Goal: Transaction & Acquisition: Download file/media

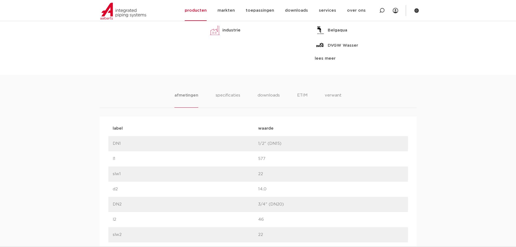
scroll to position [244, 0]
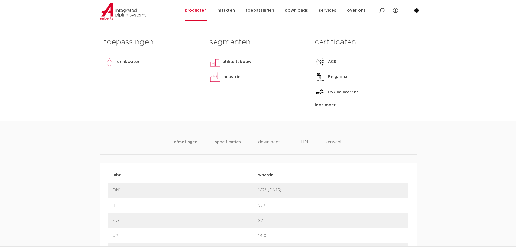
drag, startPoint x: 227, startPoint y: 143, endPoint x: 237, endPoint y: 142, distance: 10.1
click at [227, 143] on li "specificaties" at bounding box center [228, 146] width 26 height 15
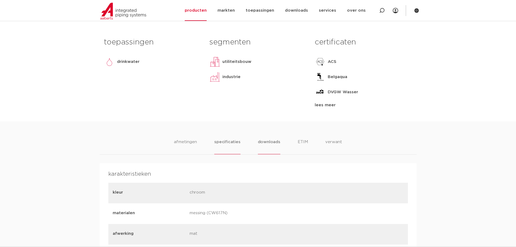
click at [270, 142] on li "downloads" at bounding box center [269, 146] width 23 height 15
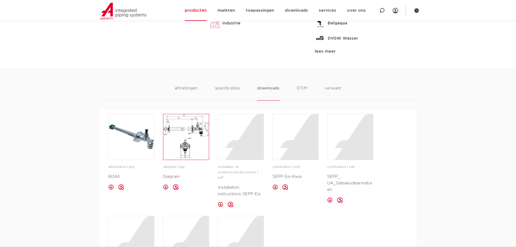
scroll to position [298, 0]
click at [173, 127] on img at bounding box center [186, 137] width 46 height 46
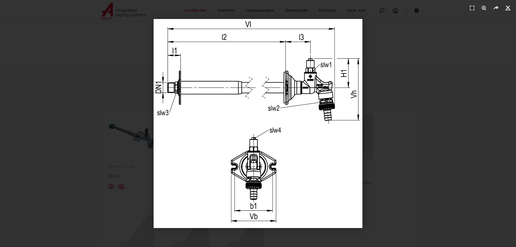
click at [510, 6] on icon "Sluiten (Esc)" at bounding box center [508, 7] width 5 height 5
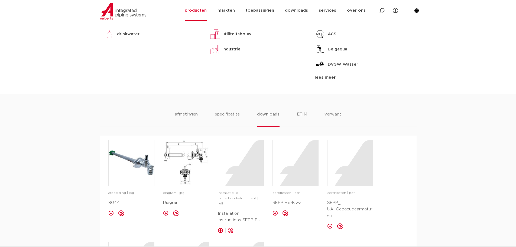
scroll to position [271, 0]
click at [134, 164] on img at bounding box center [132, 164] width 46 height 46
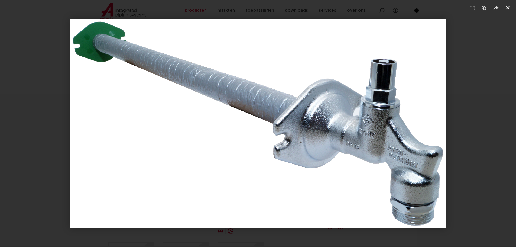
click at [509, 8] on icon "Sluiten (Esc)" at bounding box center [508, 7] width 5 height 5
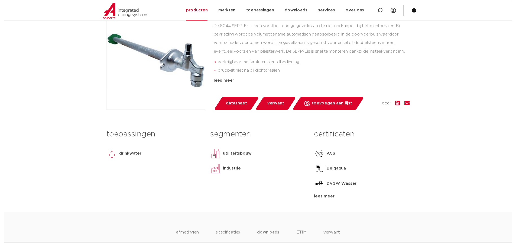
scroll to position [136, 0]
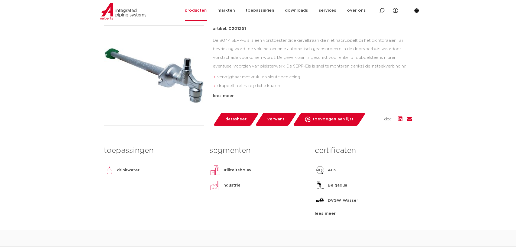
click at [236, 118] on span "datasheet" at bounding box center [236, 119] width 21 height 9
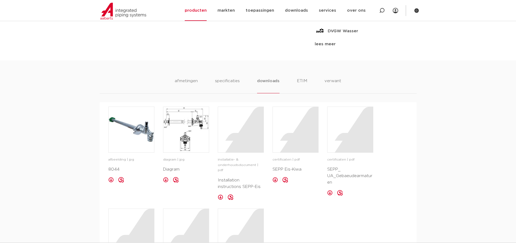
scroll to position [325, 0]
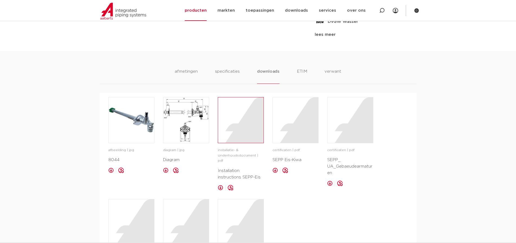
click at [244, 117] on div at bounding box center [241, 120] width 46 height 46
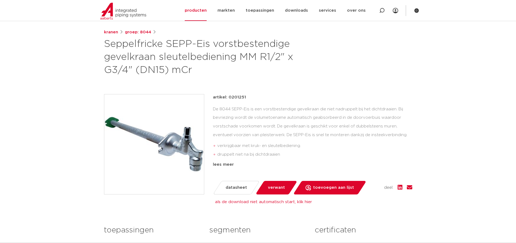
scroll to position [81, 0]
